Goal: Information Seeking & Learning: Learn about a topic

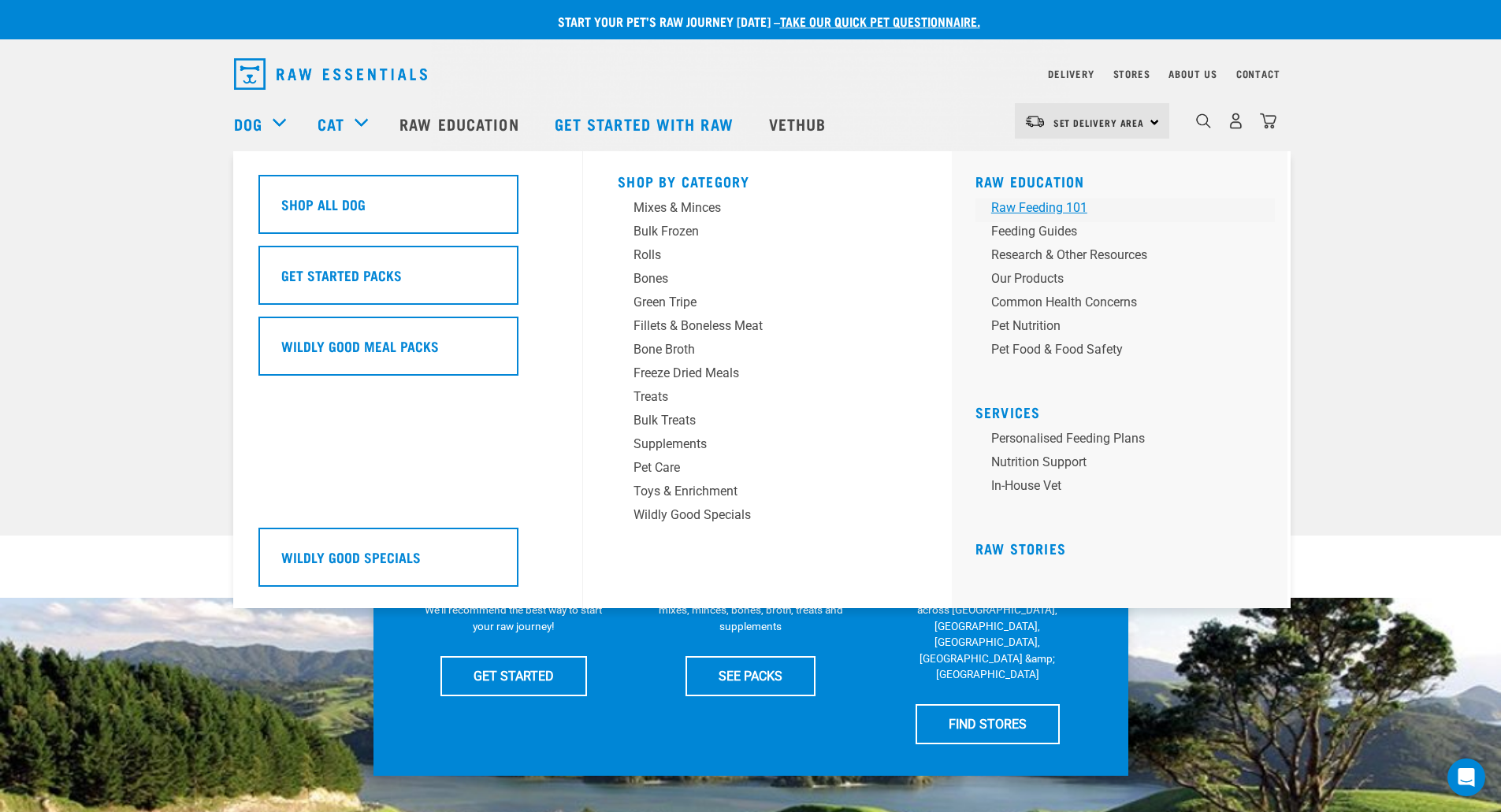
click at [1068, 208] on div "Raw Feeding 101" at bounding box center [1114, 208] width 246 height 19
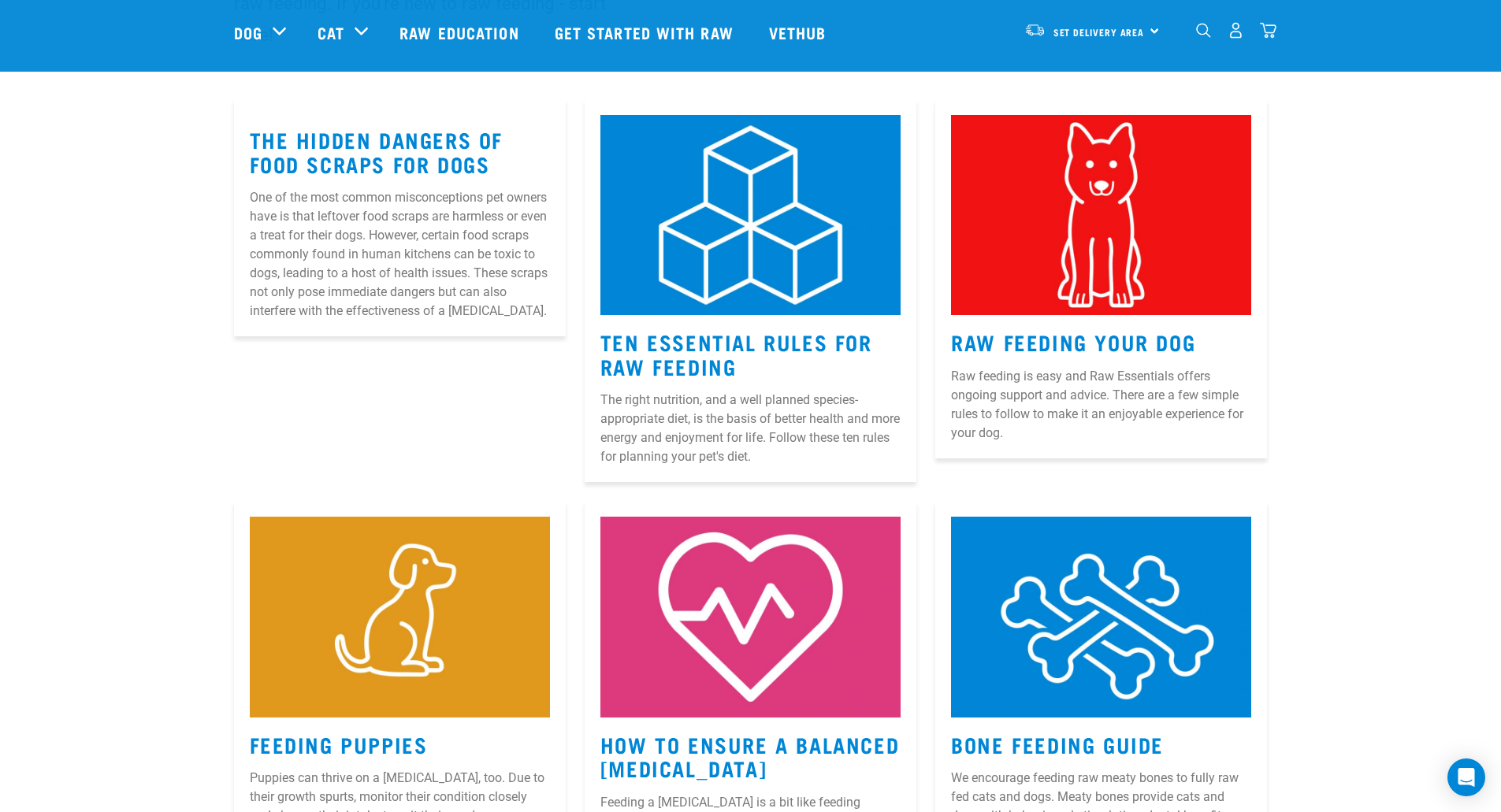
scroll to position [236, 0]
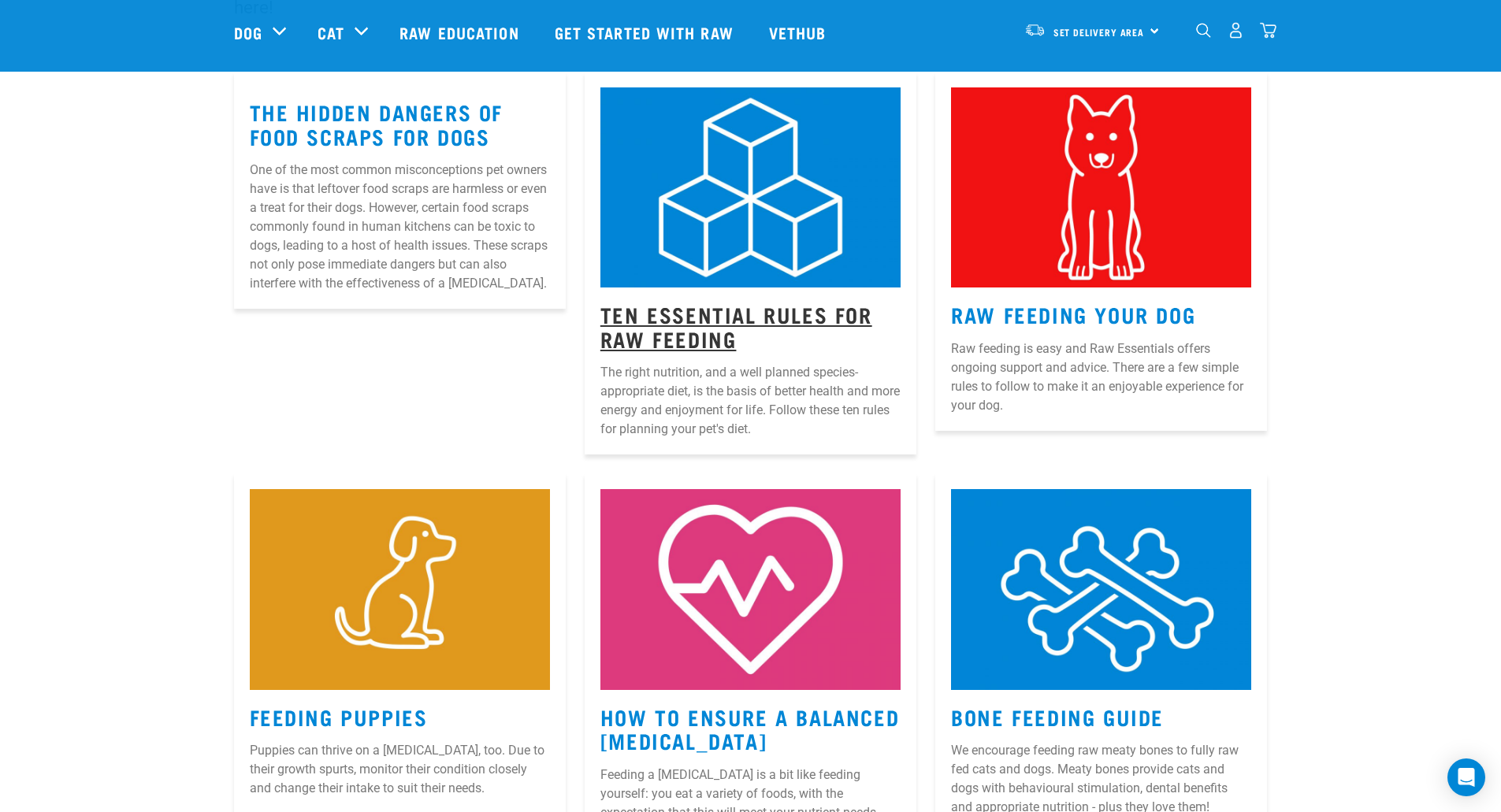
click at [723, 317] on link "Ten Essential Rules for Raw Feeding" at bounding box center [736, 326] width 272 height 36
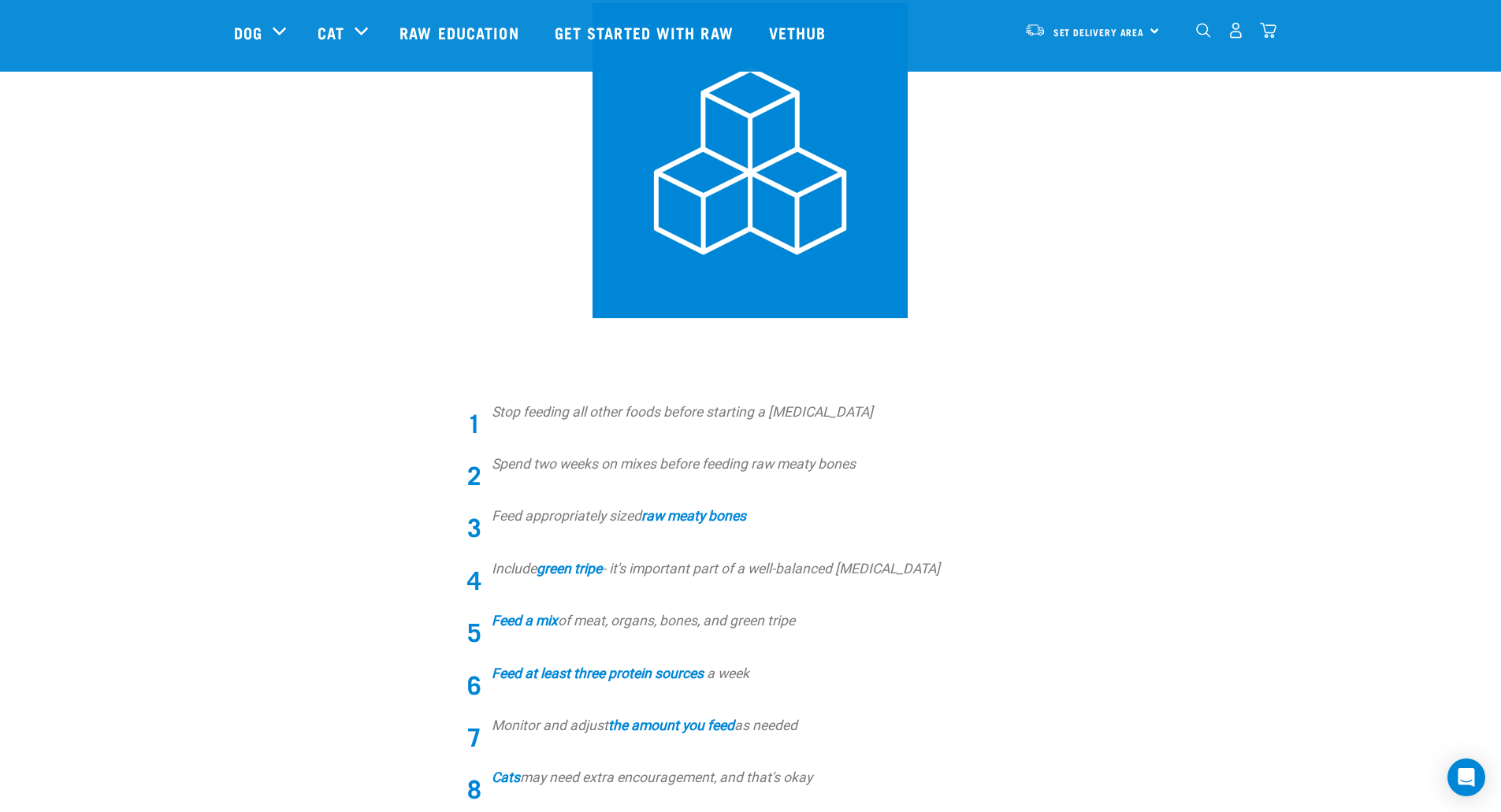
scroll to position [236, 0]
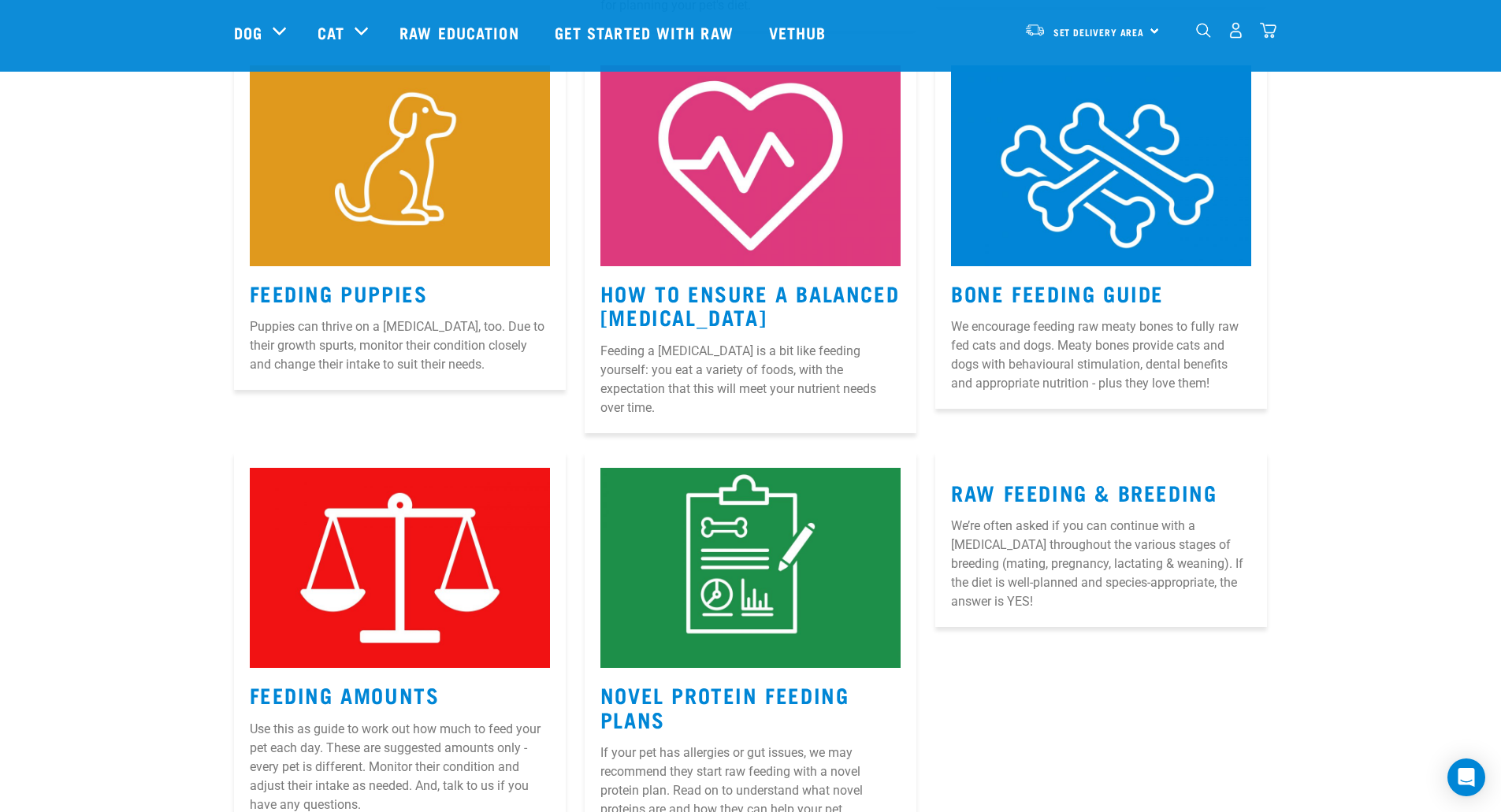
scroll to position [667, 0]
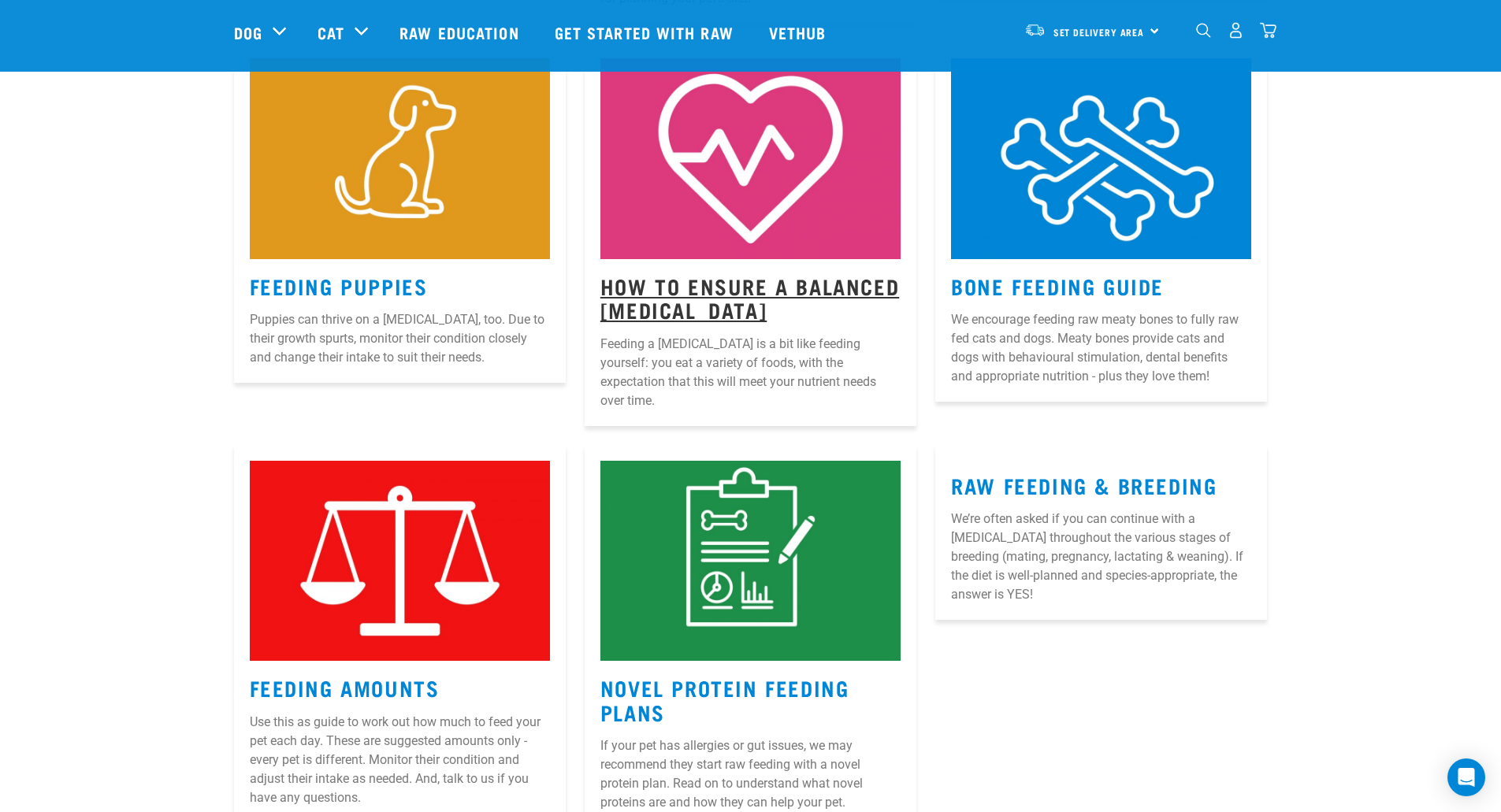
click at [647, 286] on link "How to Ensure a Balanced Raw Diet" at bounding box center [749, 298] width 299 height 36
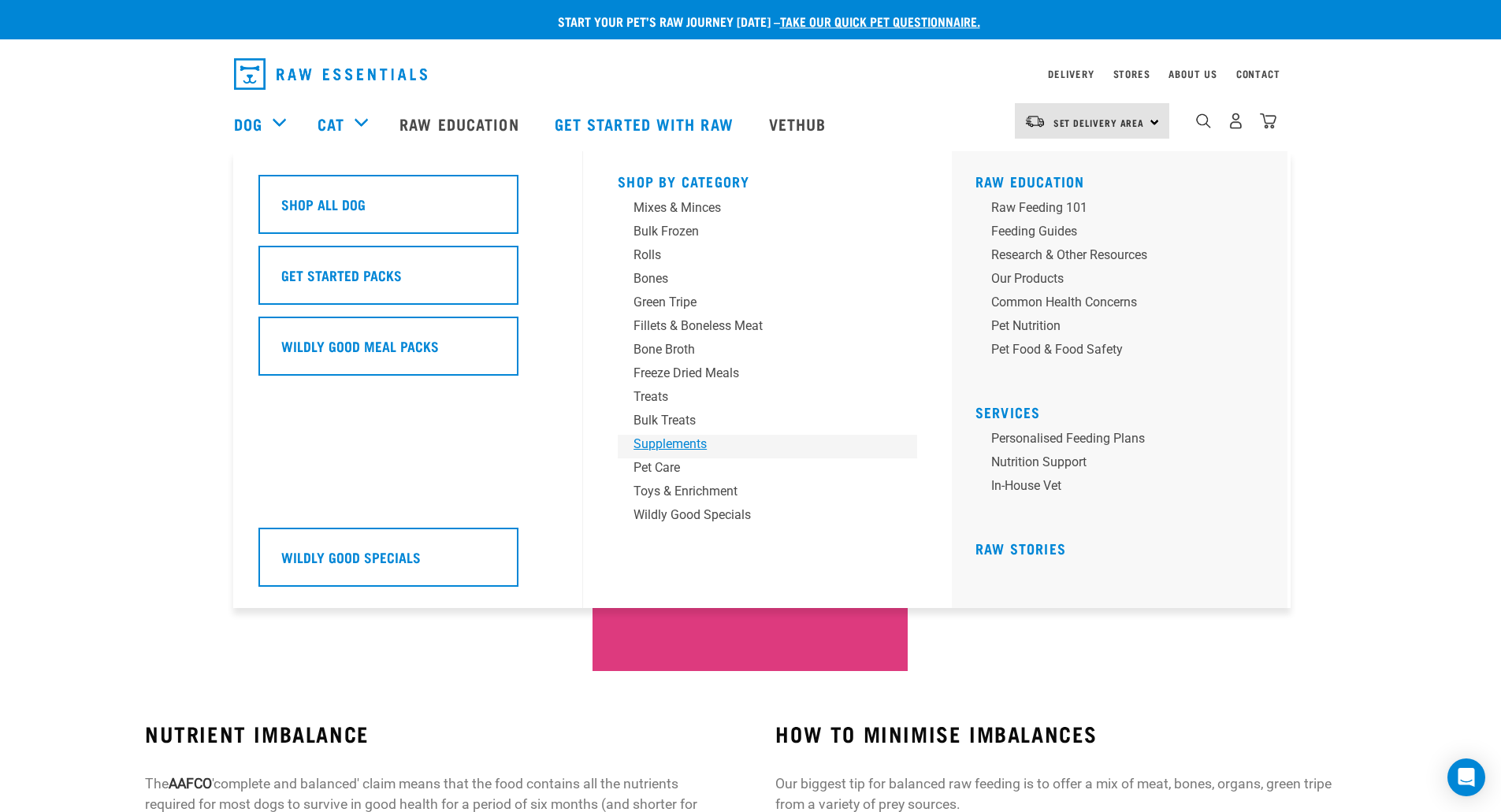
click at [681, 447] on div "Supplements" at bounding box center [756, 444] width 246 height 19
